Goal: Task Accomplishment & Management: Use online tool/utility

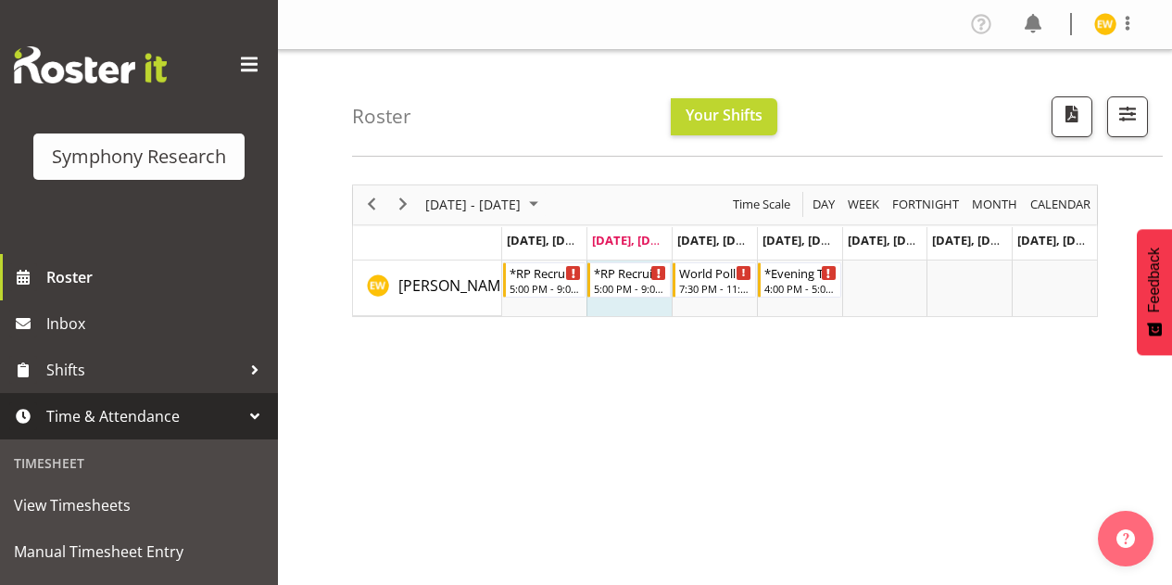
scroll to position [278, 0]
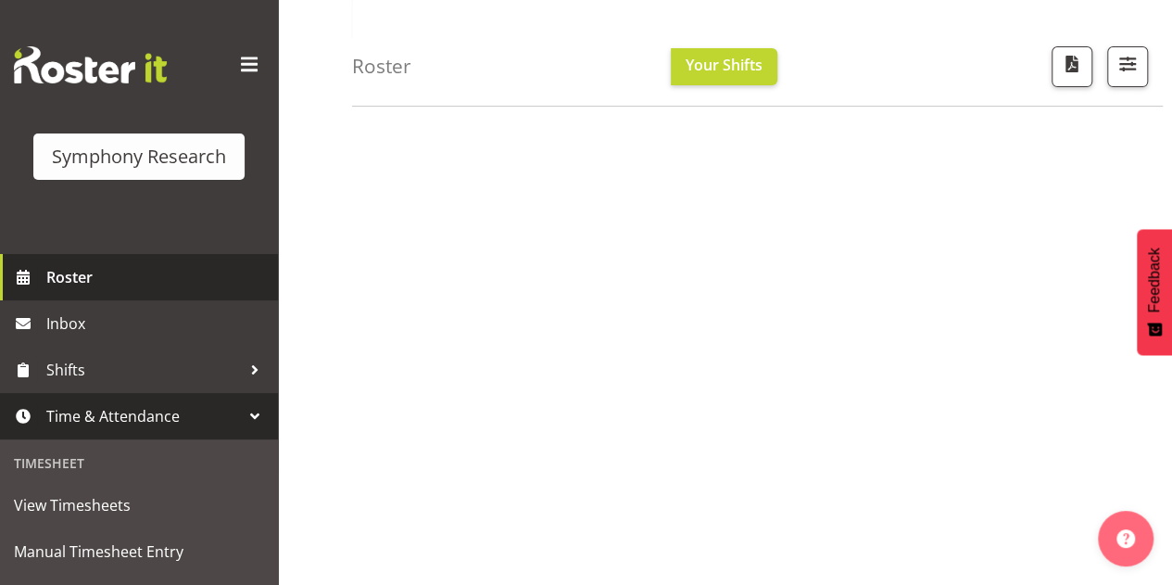
click at [81, 275] on span "Roster" at bounding box center [157, 277] width 222 height 28
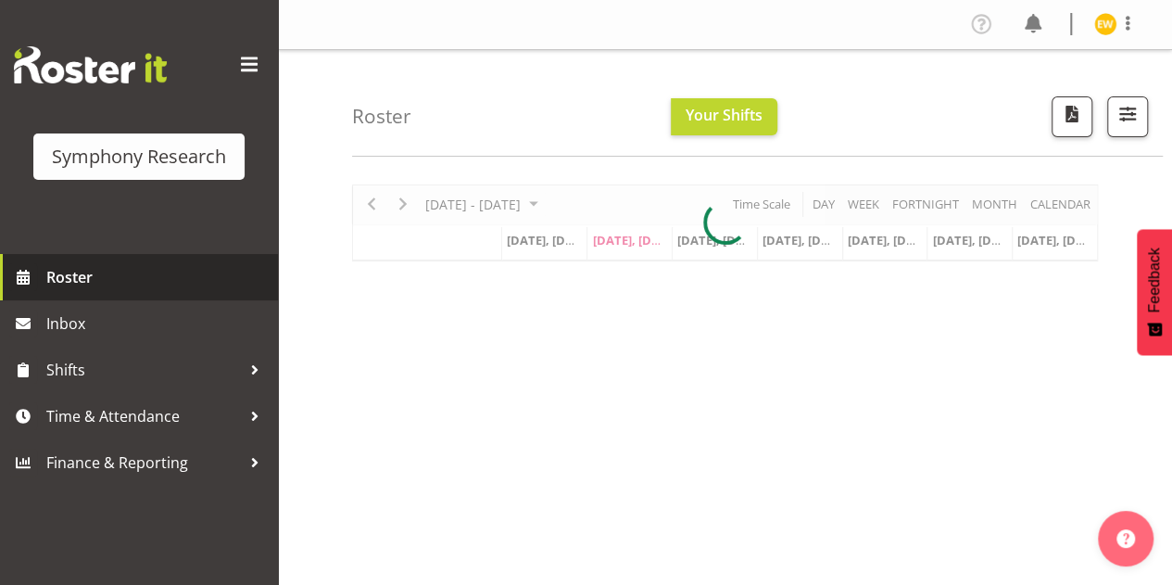
click at [81, 270] on span "Roster" at bounding box center [157, 277] width 222 height 28
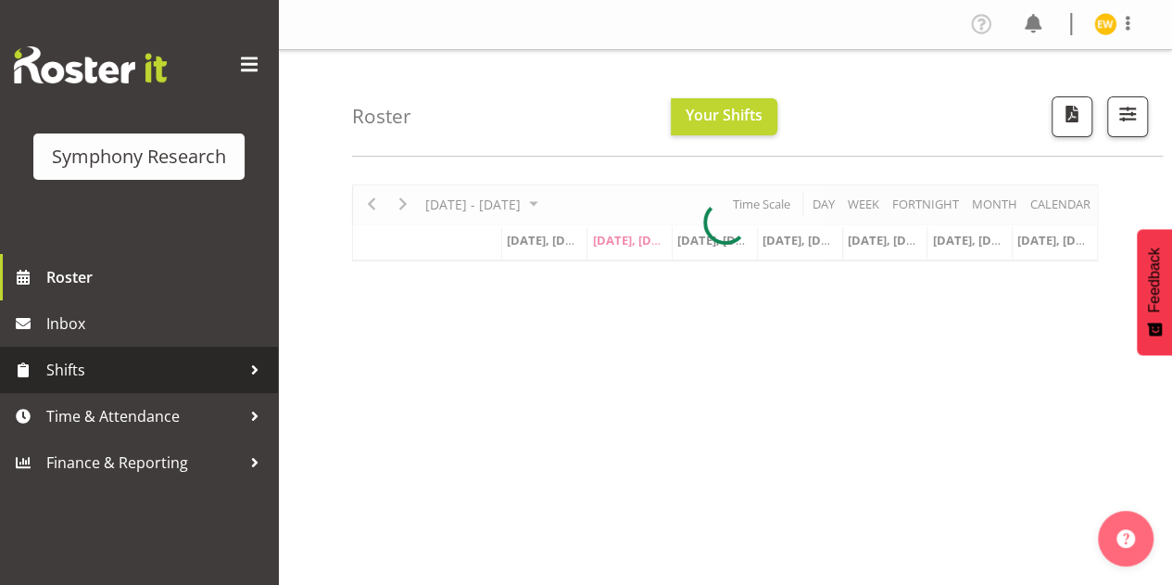
scroll to position [28, 0]
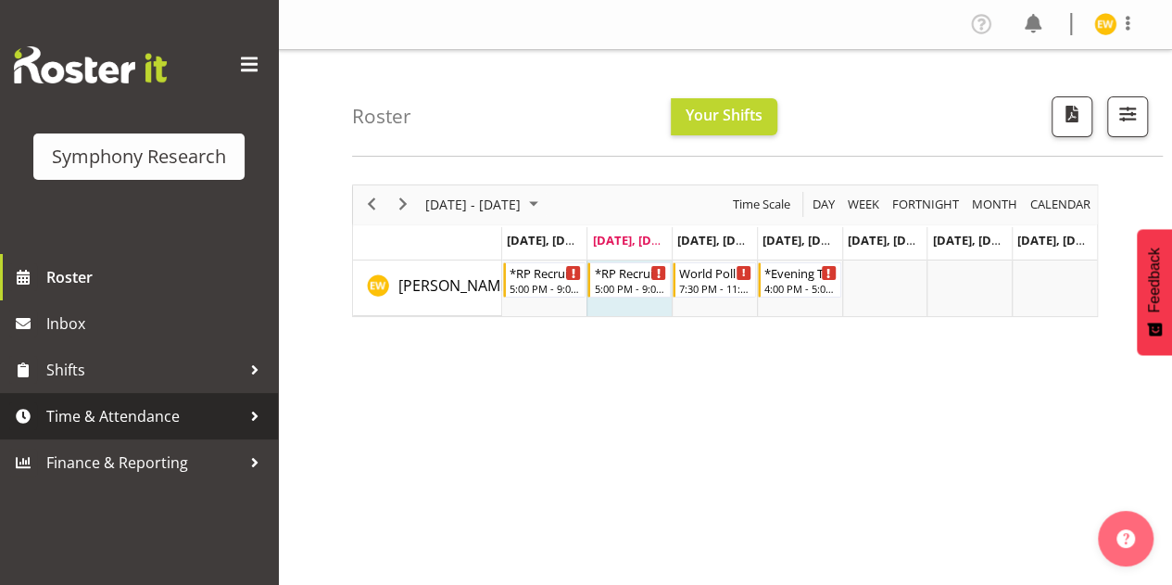
click at [131, 411] on span "Time & Attendance" at bounding box center [143, 416] width 195 height 28
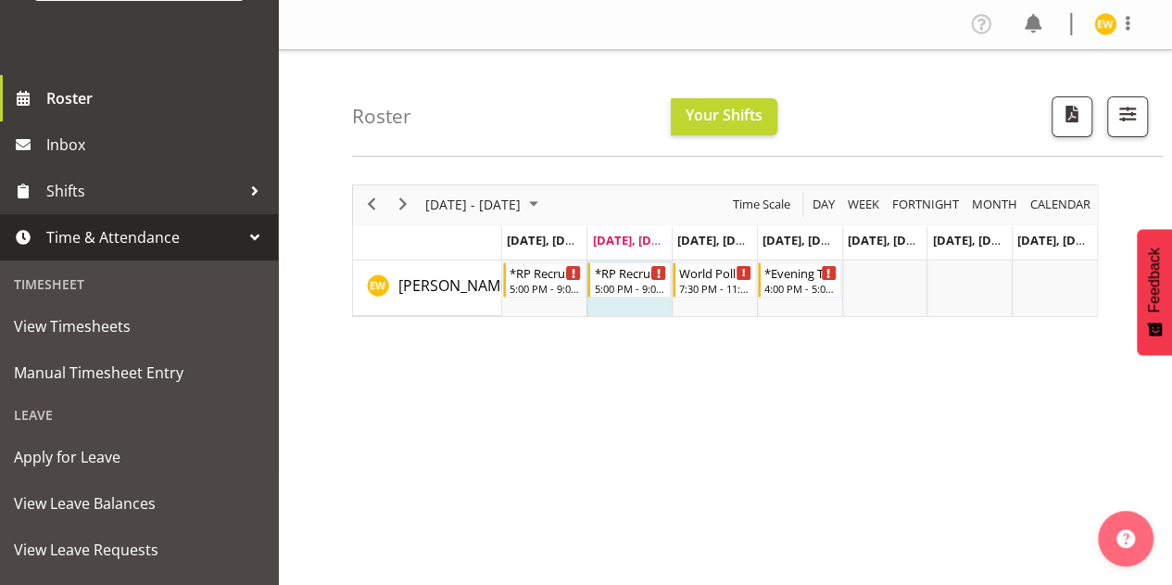
scroll to position [278, 0]
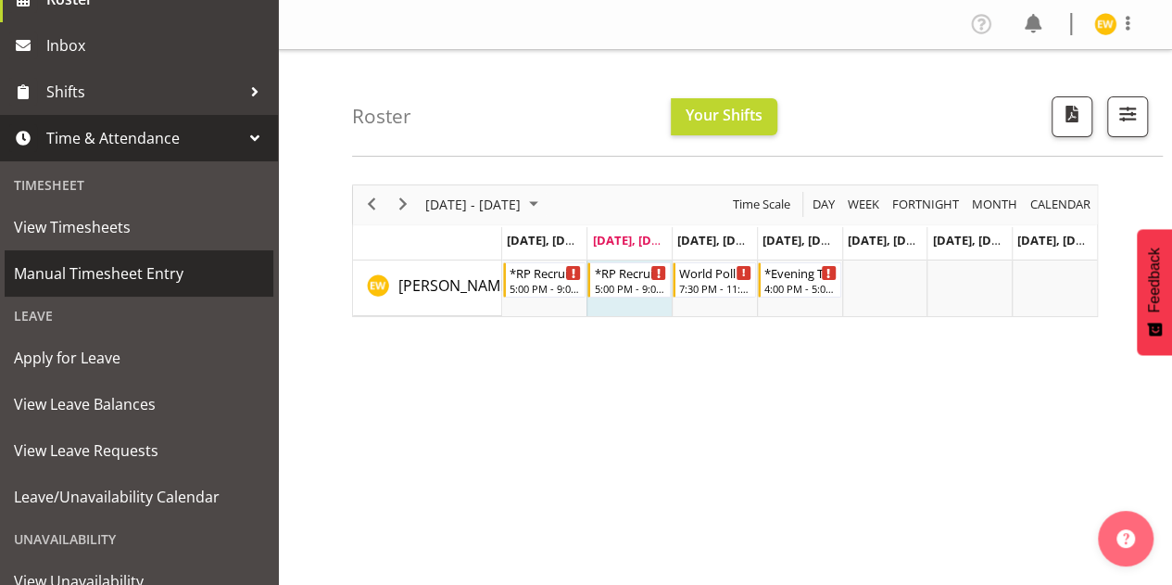
click at [132, 271] on span "Manual Timesheet Entry" at bounding box center [139, 273] width 250 height 28
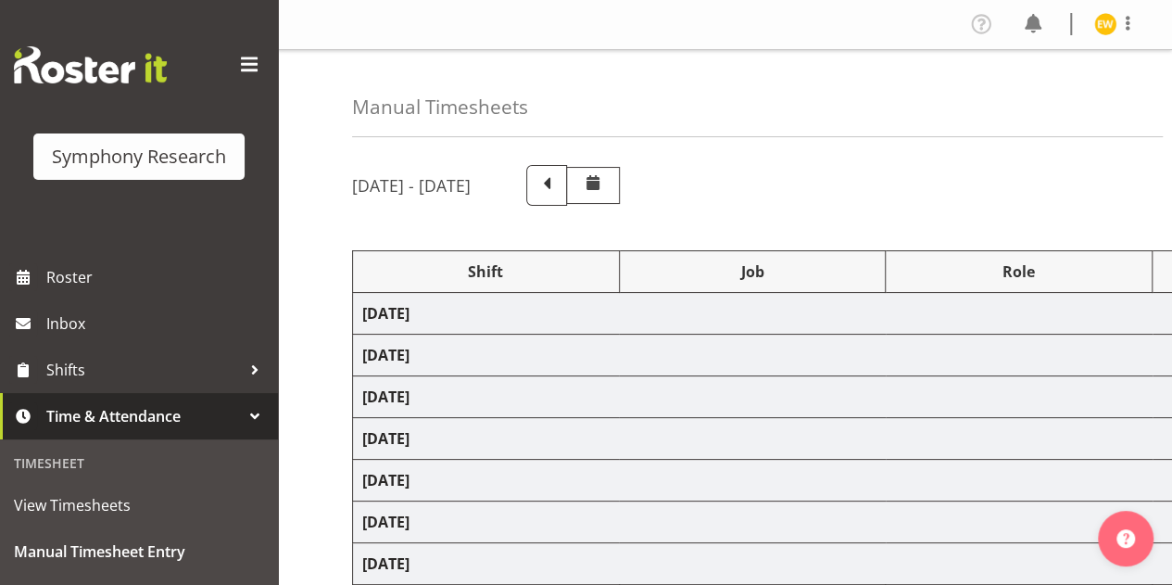
select select "41604"
select select "10499"
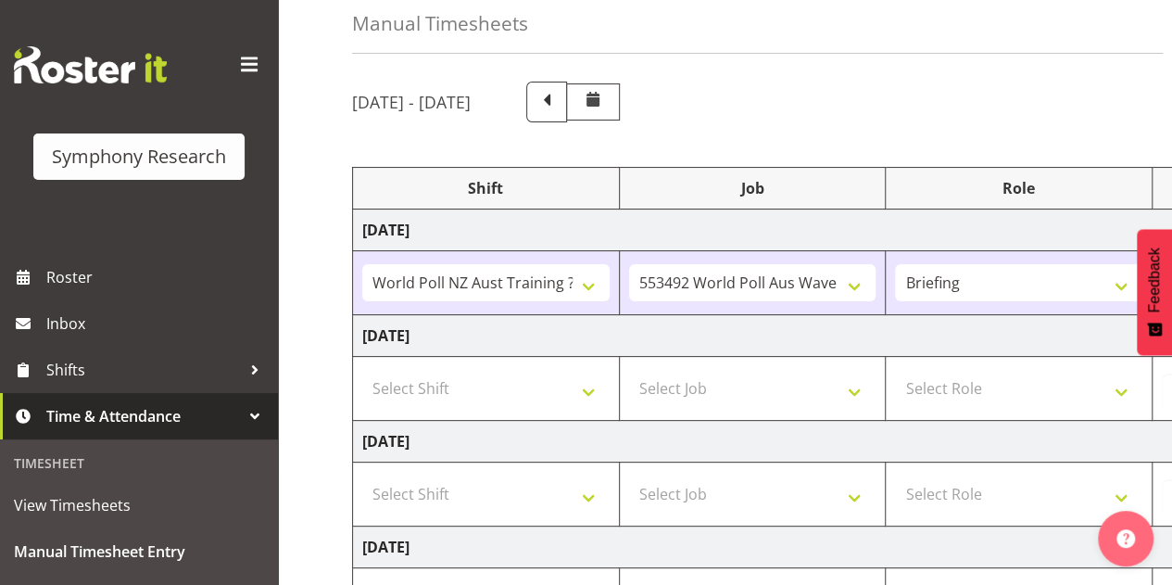
scroll to position [185, 0]
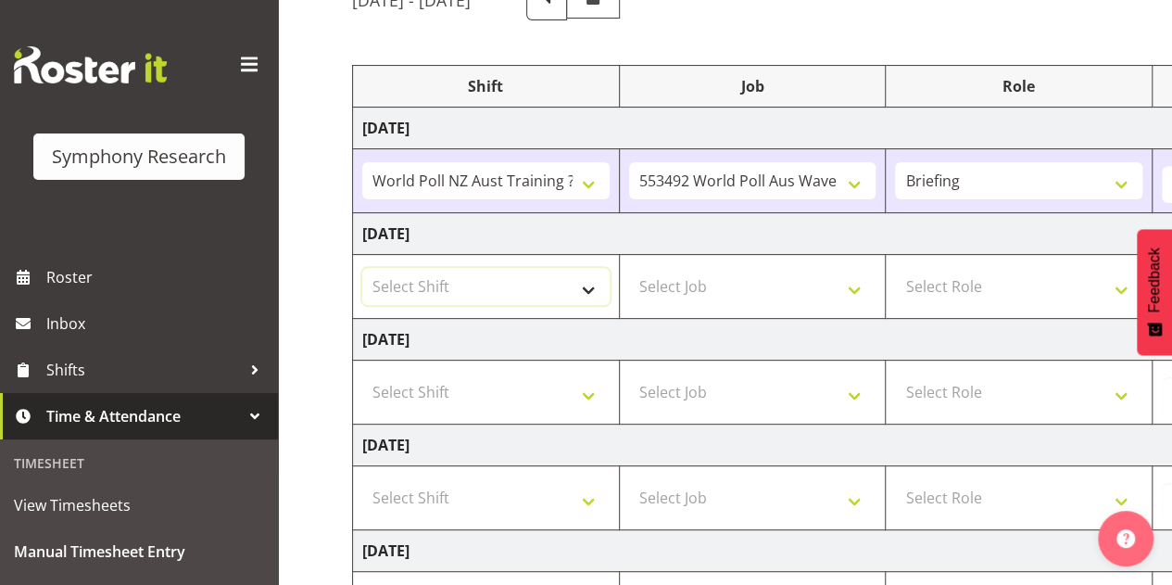
click at [587, 283] on select "Select Shift !!Weekend Residential (Roster IT Shift Label) *Business 9/10am ~ 4…" at bounding box center [485, 286] width 247 height 37
select select "56692"
click at [362, 268] on select "Select Shift !!Weekend Residential (Roster IT Shift Label) *Business 9/10am ~ 4…" at bounding box center [485, 286] width 247 height 37
click at [674, 288] on select "Select Job 550060 IF Admin 553492 World Poll Aus Wave 2 Main 2025 553493 World …" at bounding box center [752, 286] width 247 height 37
select select "10499"
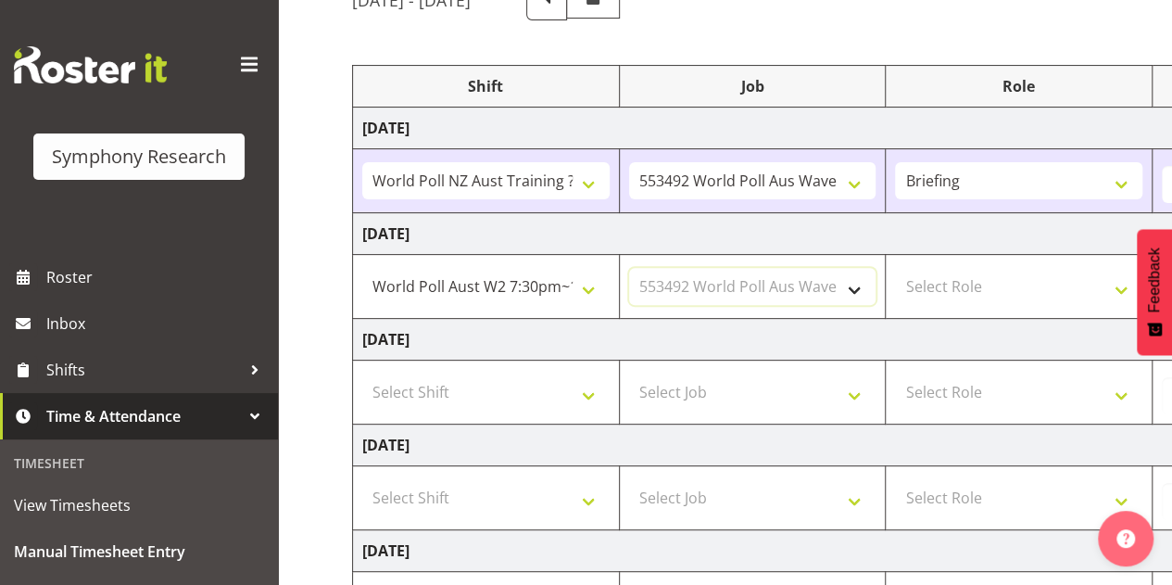
click at [629, 268] on select "Select Job 550060 IF Admin 553492 World Poll Aus Wave 2 Main 2025 553493 World …" at bounding box center [752, 286] width 247 height 37
click at [942, 275] on select "Select Role Briefing Interviewing" at bounding box center [1018, 286] width 247 height 37
select select "47"
click at [895, 268] on select "Select Role Briefing Interviewing" at bounding box center [1018, 286] width 247 height 37
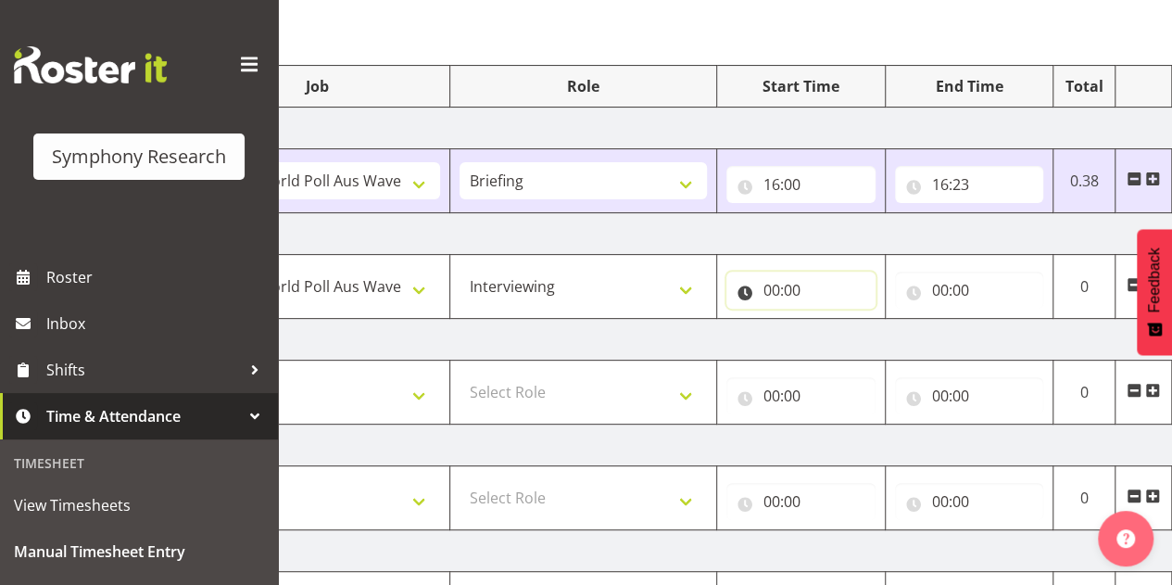
click at [778, 290] on input "00:00" at bounding box center [800, 289] width 149 height 37
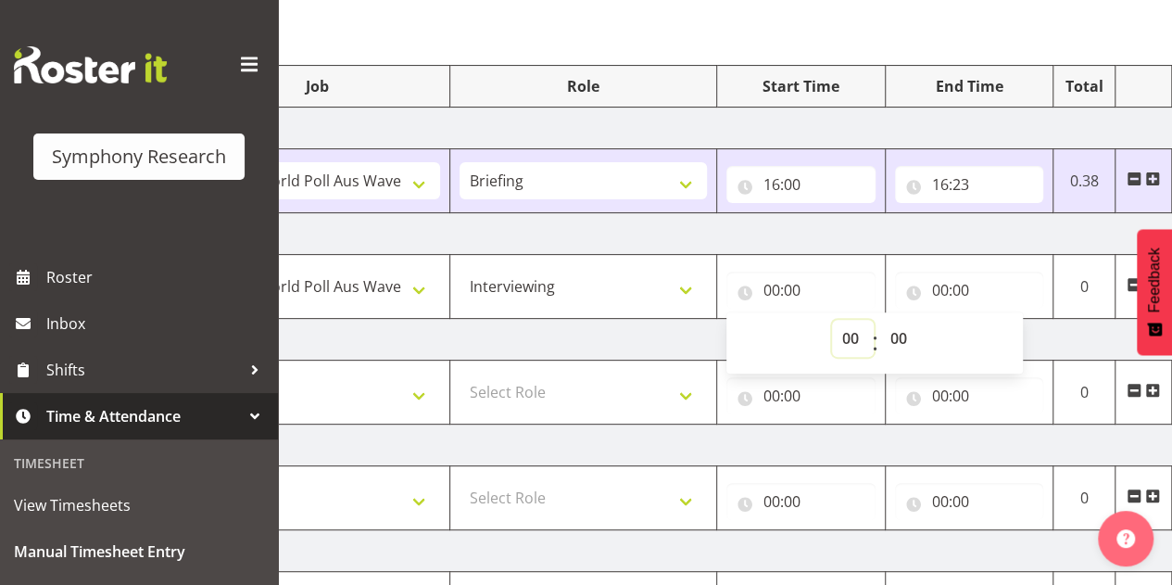
click at [848, 338] on select "00 01 02 03 04 05 06 07 08 09 10 11 12 13 14 15 16 17 18 19 20 21 22 23" at bounding box center [853, 338] width 42 height 37
select select "19"
type input "19:00"
click at [895, 334] on select "00 01 02 03 04 05 06 07 08 09 10 11 12 13 14 15 16 17 18 19 20 21 22 23 24 25 2…" at bounding box center [901, 338] width 42 height 37
select select "30"
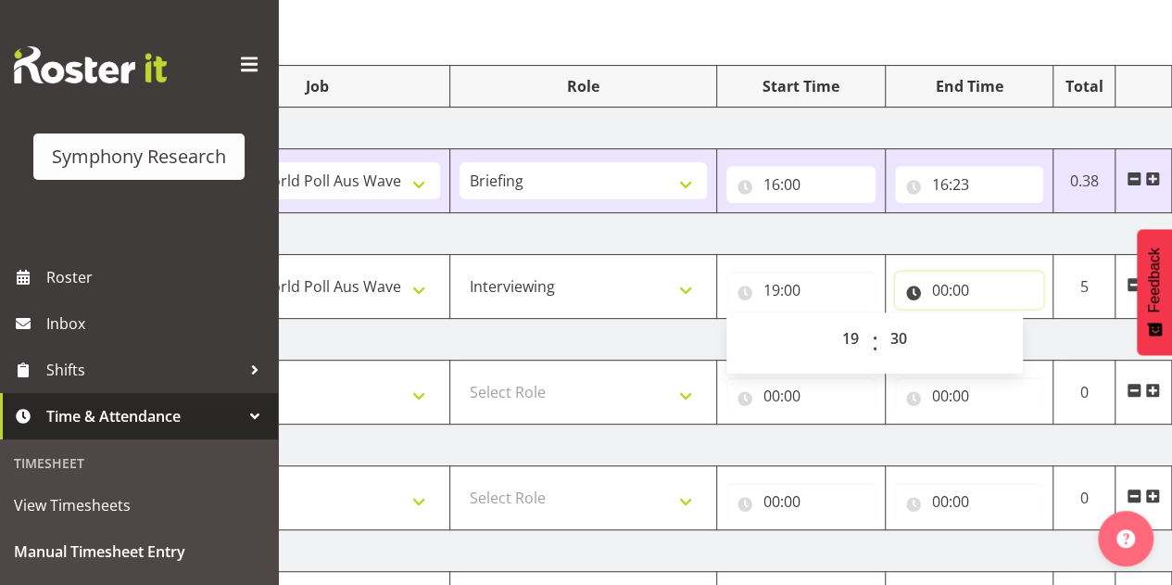
type input "19:30"
click at [940, 294] on input "00:00" at bounding box center [969, 289] width 149 height 37
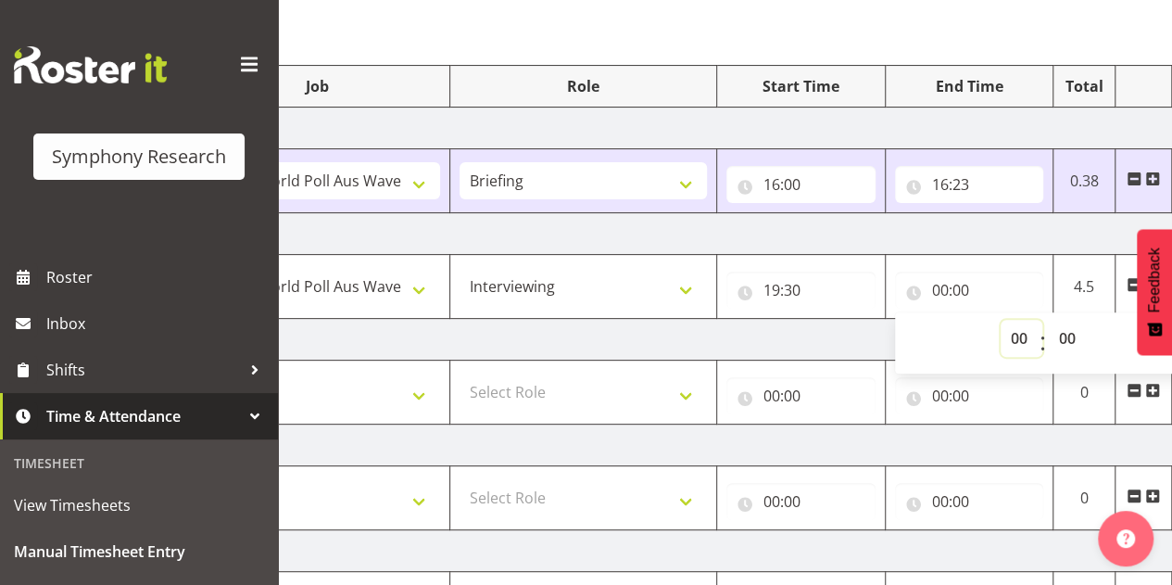
click at [1016, 338] on select "00 01 02 03 04 05 06 07 08 09 10 11 12 13 14 15 16 17 18 19 20 21 22 23" at bounding box center [1022, 338] width 42 height 37
select select "23"
type input "23:00"
click at [1065, 336] on select "00 01 02 03 04 05 06 07 08 09 10 11 12 13 14 15 16 17 18 19 20 21 22 23 24 25 2…" at bounding box center [1070, 338] width 42 height 37
select select "30"
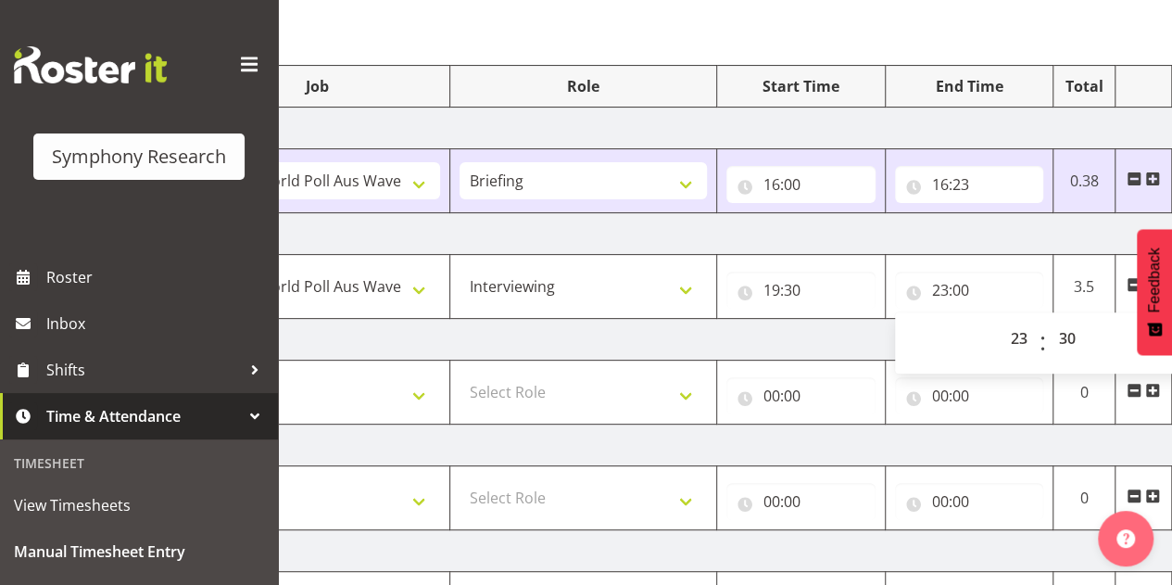
type input "23:30"
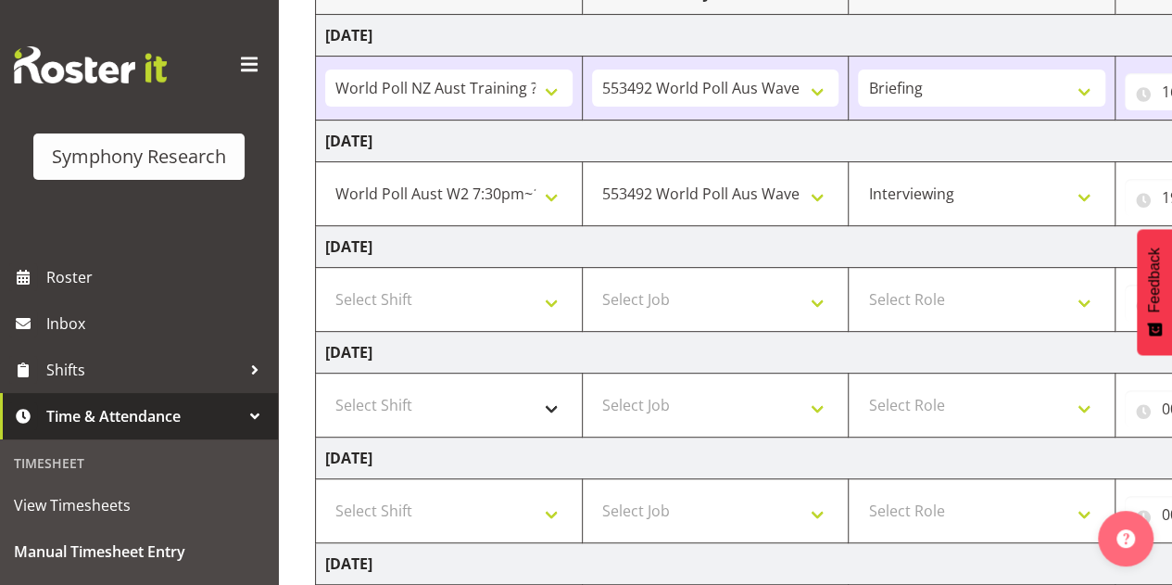
scroll to position [0, 0]
